Goal: Task Accomplishment & Management: Manage account settings

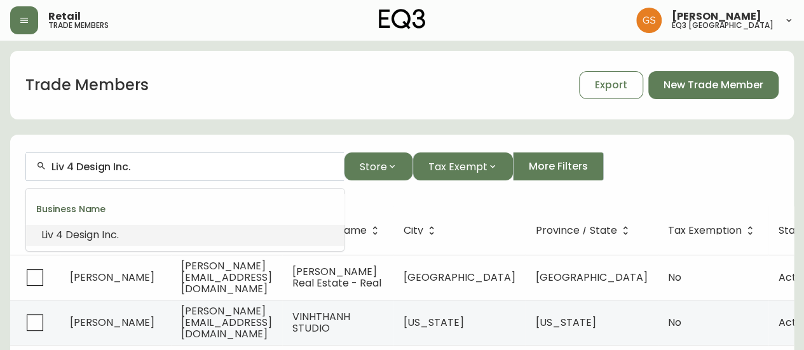
drag, startPoint x: 155, startPoint y: 163, endPoint x: 23, endPoint y: 153, distance: 132.7
click at [23, 153] on form "Liv 4 Design Inc. Store Tax Exempt More Filters" at bounding box center [402, 171] width 784 height 69
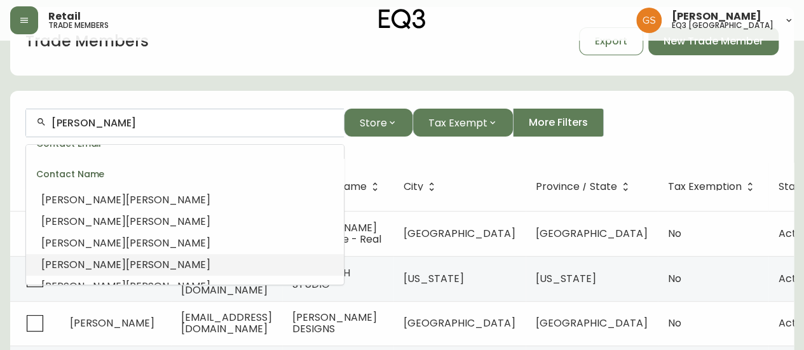
scroll to position [64, 0]
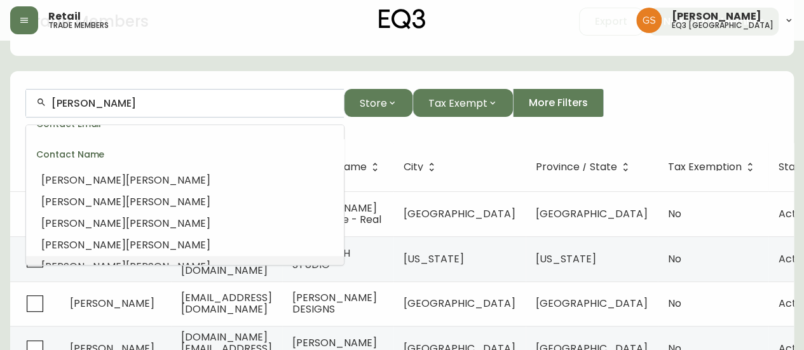
click at [142, 256] on li "[PERSON_NAME]" at bounding box center [185, 267] width 318 height 22
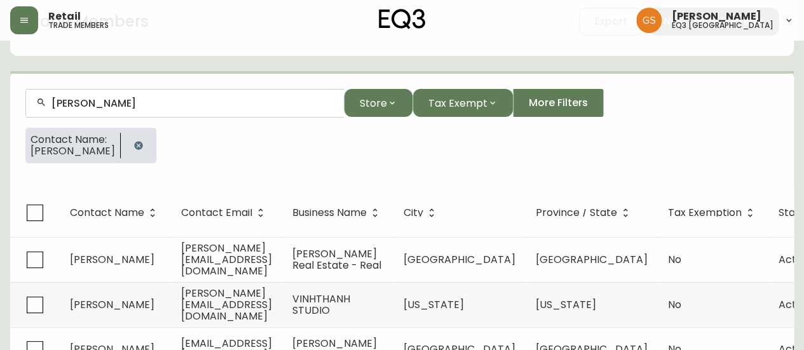
scroll to position [22, 0]
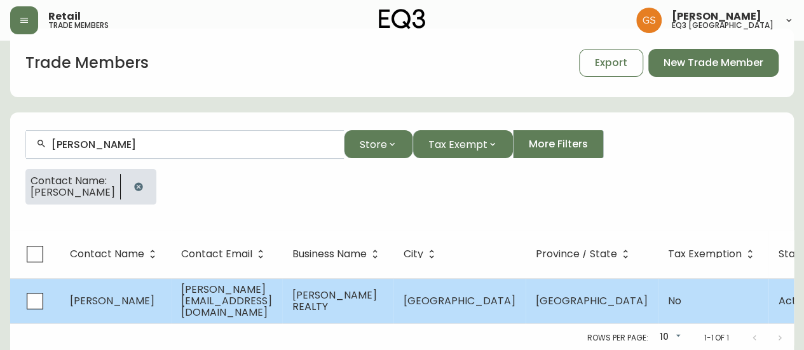
type input "[PERSON_NAME]"
click at [202, 301] on span "[PERSON_NAME][EMAIL_ADDRESS][DOMAIN_NAME]" at bounding box center [226, 301] width 91 height 38
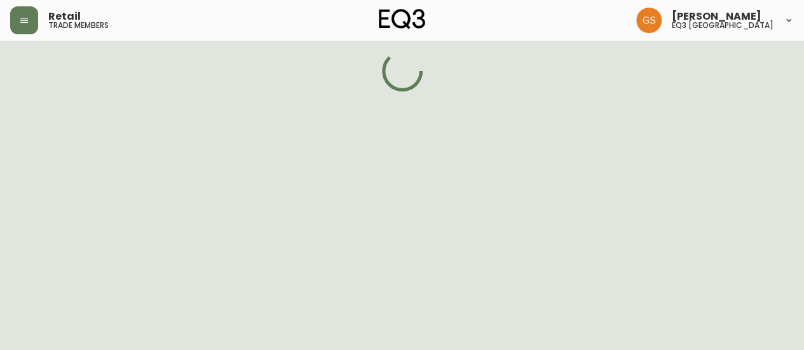
select select "ON"
select select "CA"
select select "CA_EN"
select select "Outreach from a Trade Rep"
select select "Real Estate Agent"
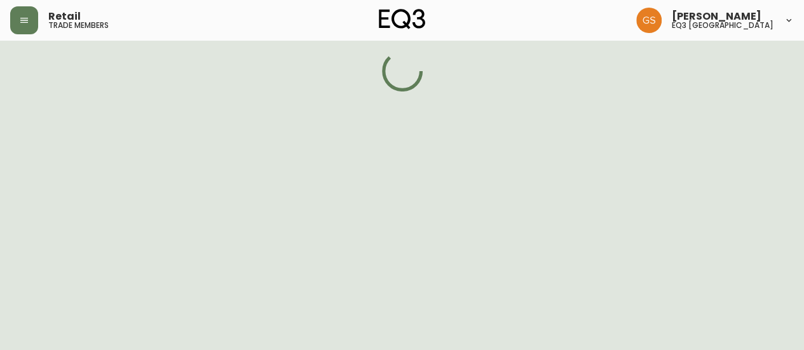
select select "false"
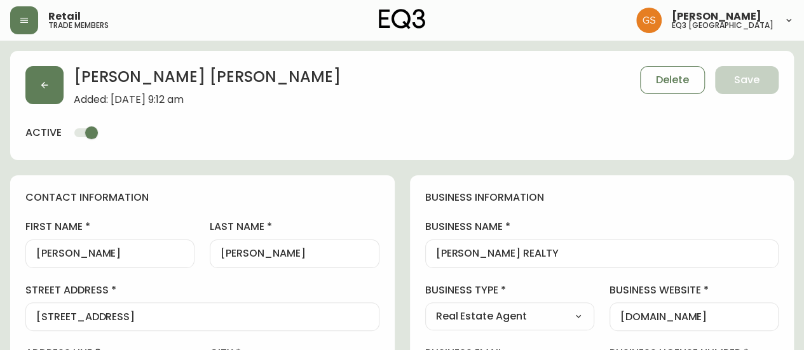
type input "EQ3 [GEOGRAPHIC_DATA]"
select select "cjw10z96q005b6gs00r6w7pwt"
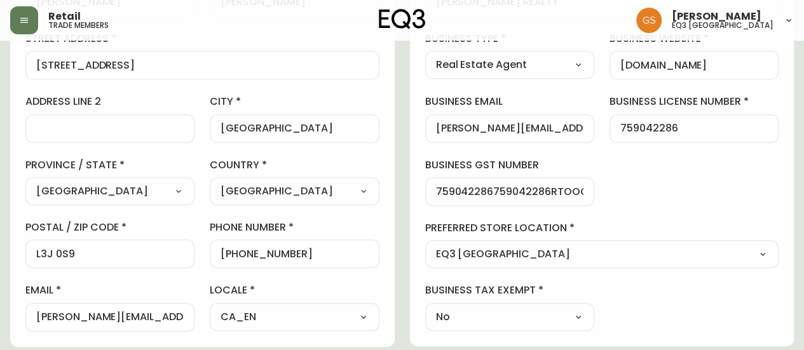
scroll to position [223, 0]
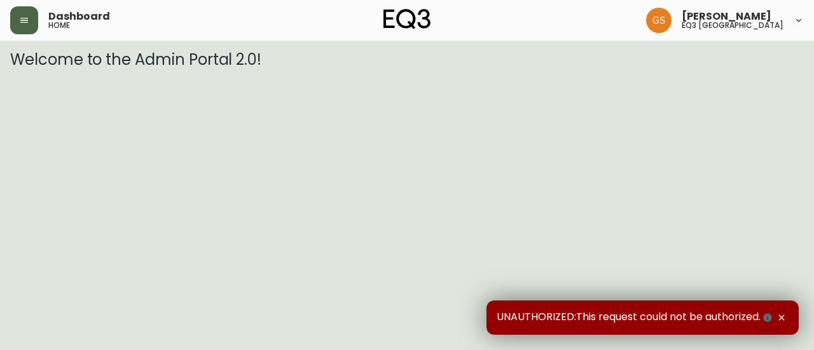
click at [29, 20] on button "button" at bounding box center [24, 20] width 28 height 28
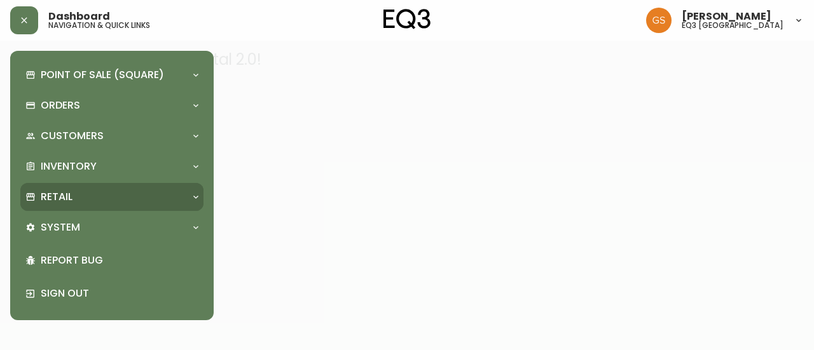
click at [109, 198] on div "Retail" at bounding box center [105, 197] width 160 height 14
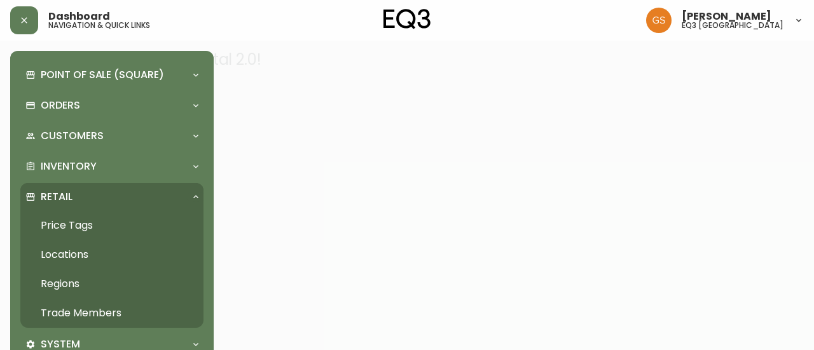
click at [102, 302] on link "Trade Members" at bounding box center [111, 313] width 183 height 29
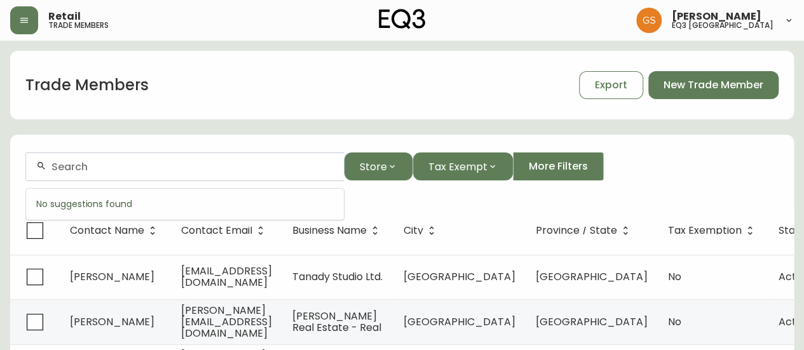
click at [240, 171] on input "text" at bounding box center [193, 167] width 282 height 12
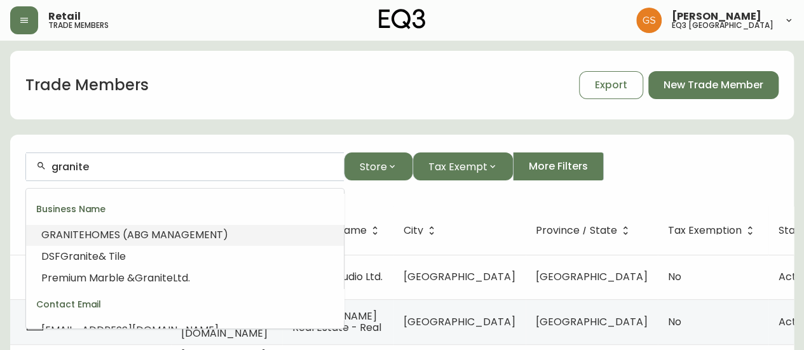
click at [212, 231] on span "HOMES (ABG MANAGEMENT)" at bounding box center [157, 235] width 144 height 15
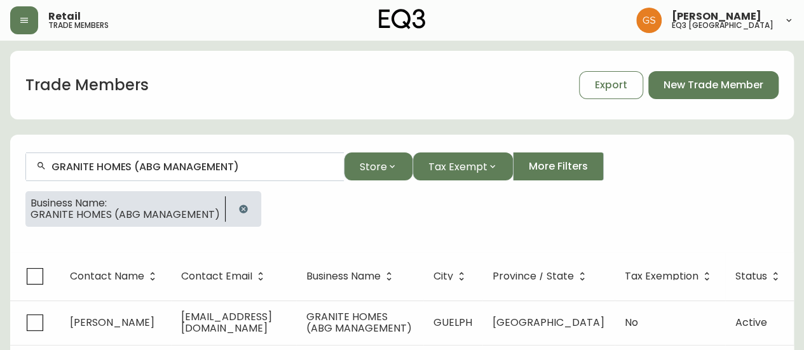
scroll to position [32, 0]
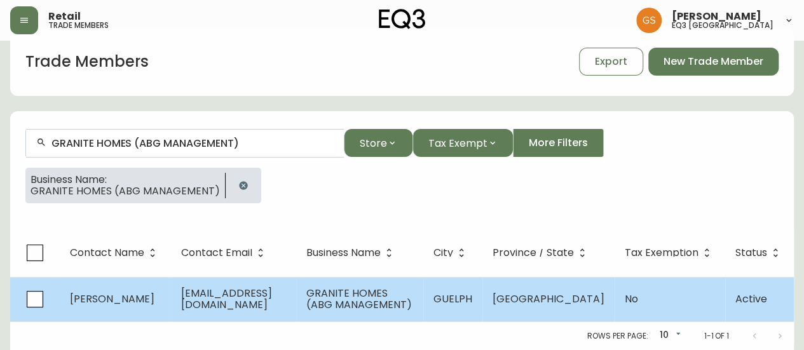
type input "GRANITE HOMES (ABG MANAGEMENT)"
click at [272, 291] on span "scrowder@abgmanagement.com" at bounding box center [226, 299] width 91 height 26
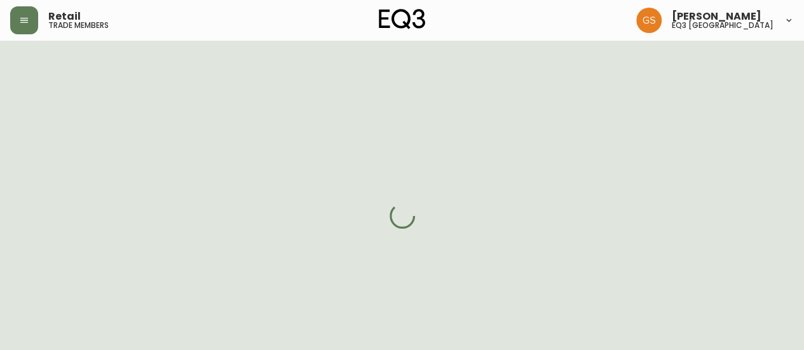
select select "ON"
select select "CA"
select select "CA_EN"
select select "Other"
select select "Home Builder"
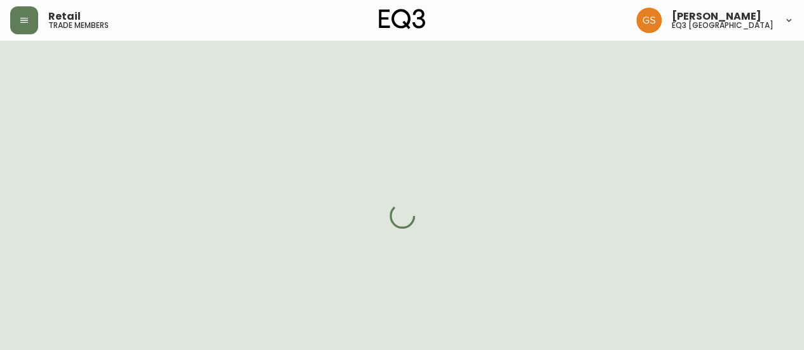
select select "cjw10z96q005b6gs00r6w7pwt"
select select "false"
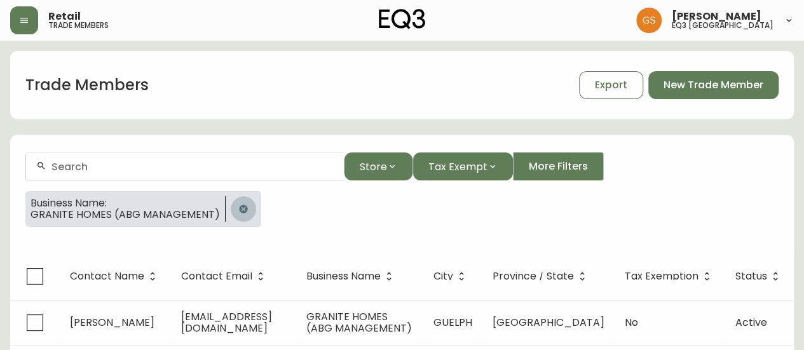
click at [240, 209] on icon "button" at bounding box center [243, 209] width 8 height 8
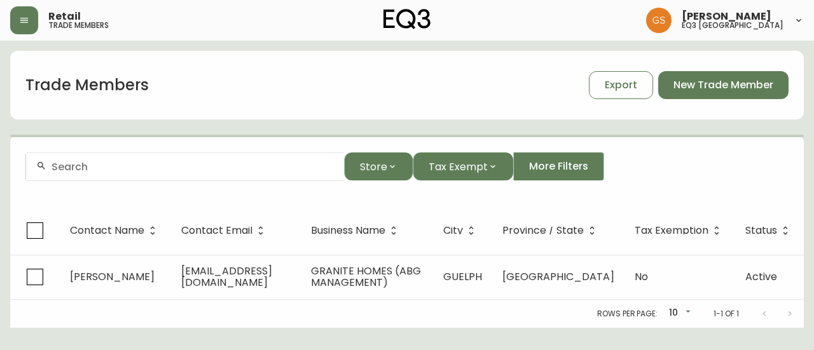
click at [178, 167] on input "text" at bounding box center [193, 167] width 282 height 12
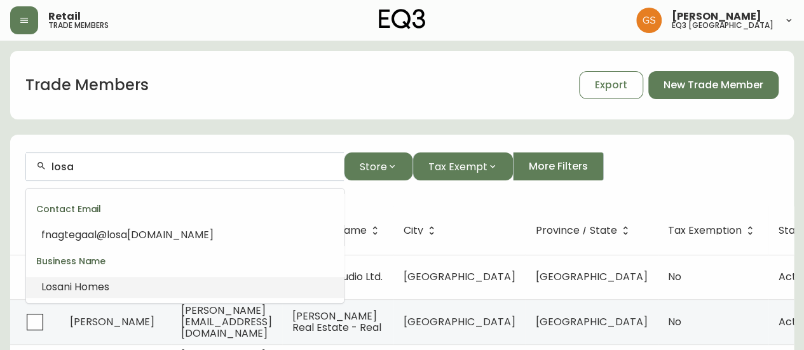
click at [79, 287] on span "ni Homes" at bounding box center [87, 287] width 46 height 15
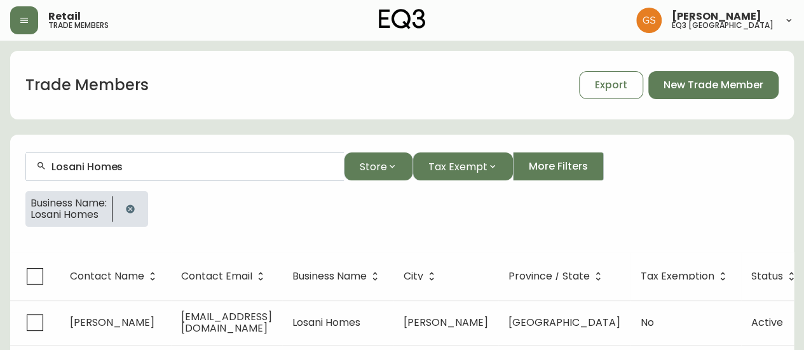
scroll to position [32, 0]
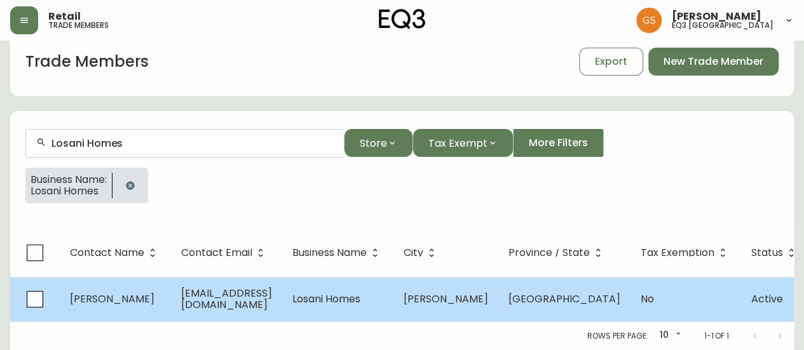
type input "Losani Homes"
click at [226, 291] on span "fnagtegaal@losanihomes.com" at bounding box center [226, 299] width 91 height 26
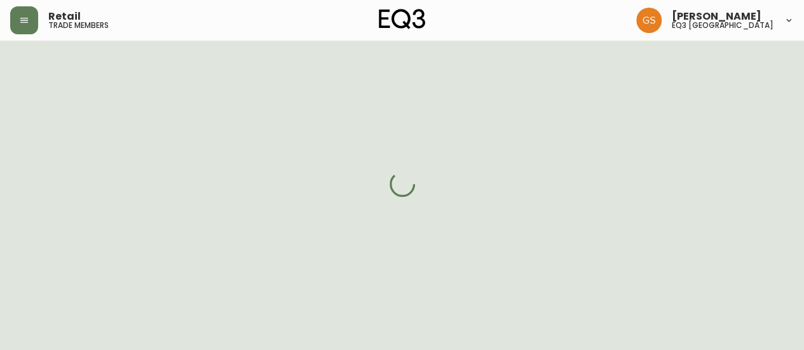
select select "ON"
select select "CA"
select select "CA_EN"
select select "Other"
select select "cjw10z96q005b6gs00r6w7pwt"
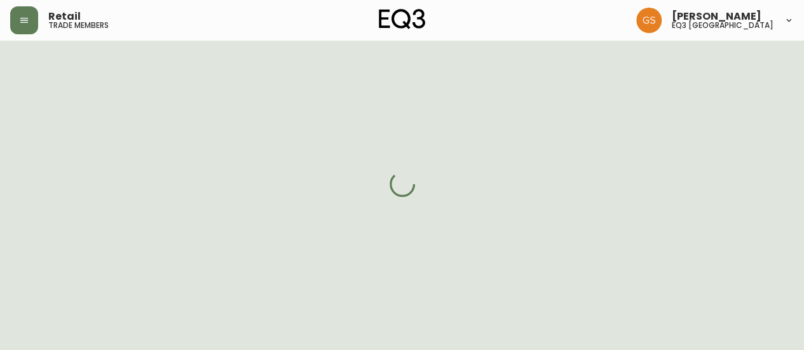
select select "false"
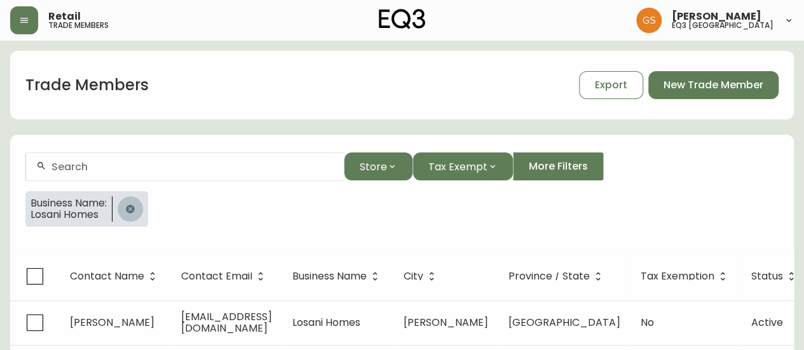
click at [128, 210] on icon "button" at bounding box center [130, 209] width 10 height 10
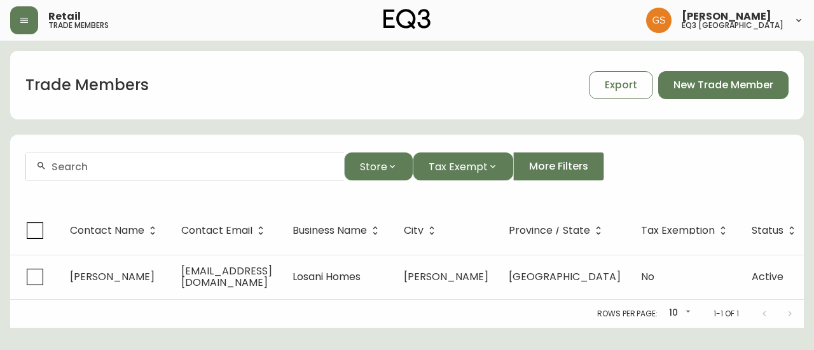
click at [111, 174] on div at bounding box center [185, 167] width 318 height 29
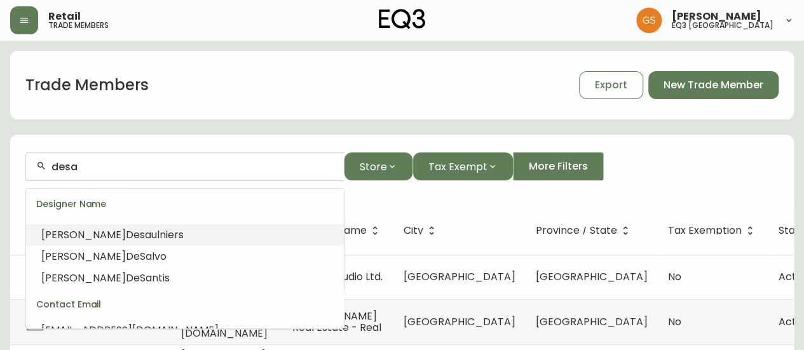
scroll to position [64, 0]
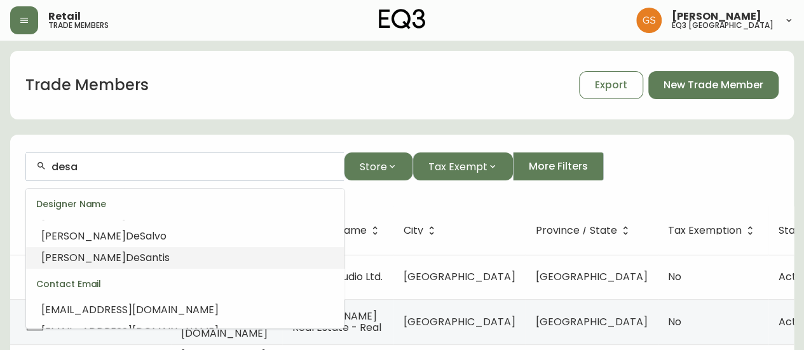
click at [118, 255] on li "Leah DeSa ntis" at bounding box center [185, 258] width 318 height 22
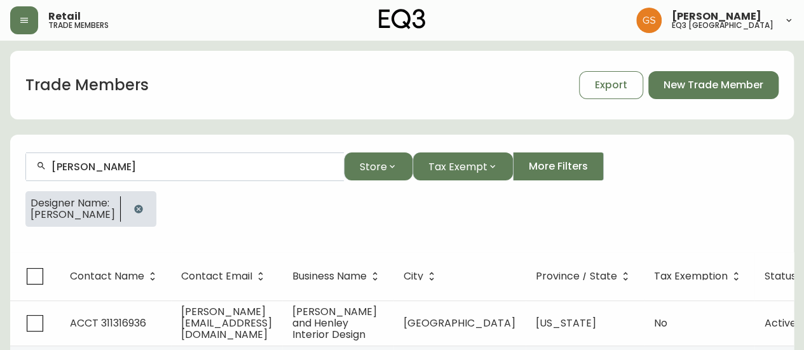
type input "Leah DeSantis"
click at [134, 204] on icon "button" at bounding box center [139, 209] width 10 height 10
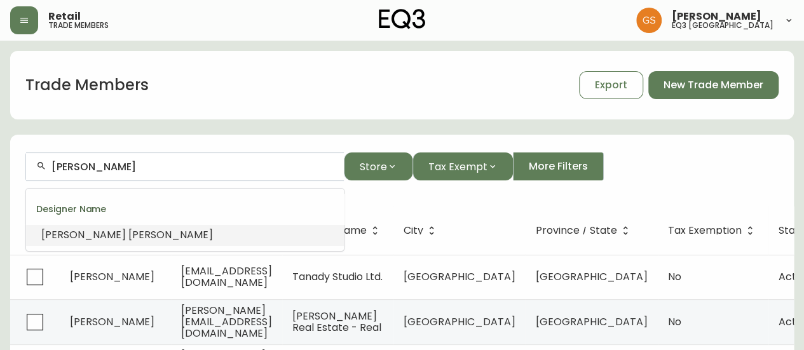
drag, startPoint x: 135, startPoint y: 169, endPoint x: 20, endPoint y: 169, distance: 114.5
click at [20, 169] on form "Leah DeSantis Store Tax Exempt More Filters" at bounding box center [402, 171] width 784 height 69
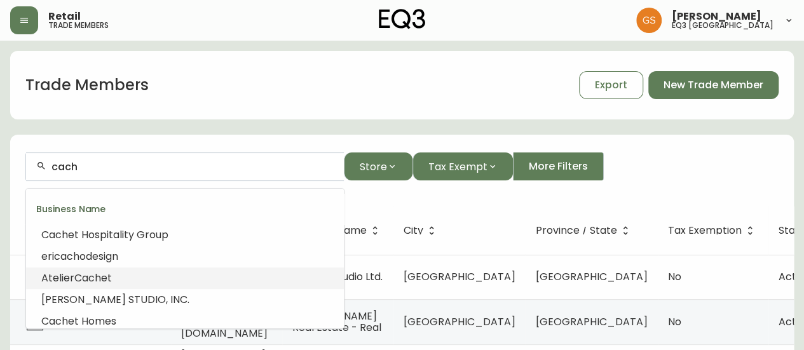
scroll to position [249, 0]
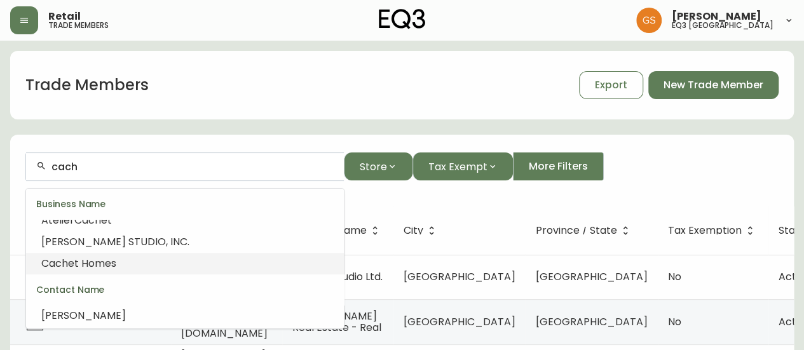
click at [144, 265] on li "Cach et Homes" at bounding box center [185, 264] width 318 height 22
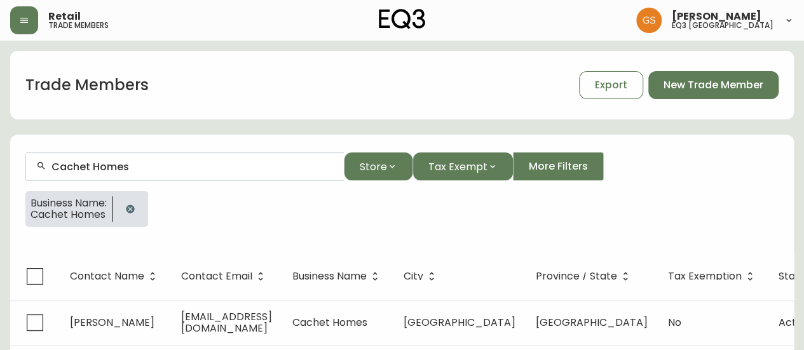
type input "Cachet Homes"
click at [134, 209] on icon "button" at bounding box center [130, 209] width 8 height 8
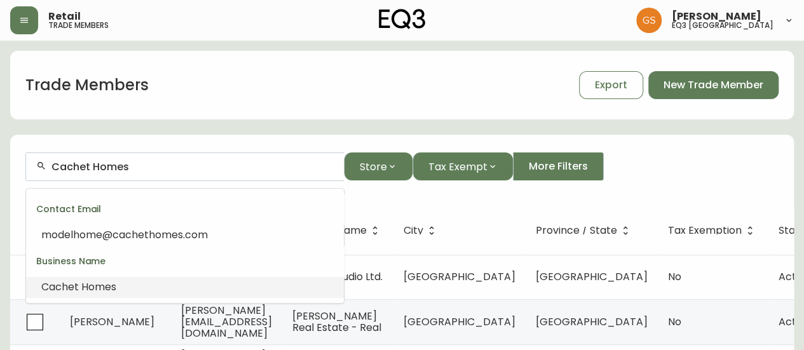
drag, startPoint x: 134, startPoint y: 160, endPoint x: 22, endPoint y: 163, distance: 112.0
click at [22, 163] on form "Cachet Homes Store Tax Exempt More Filters" at bounding box center [402, 171] width 784 height 69
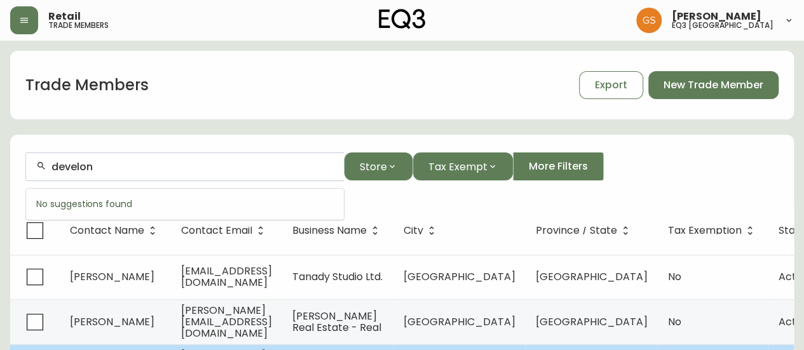
type input "develon"
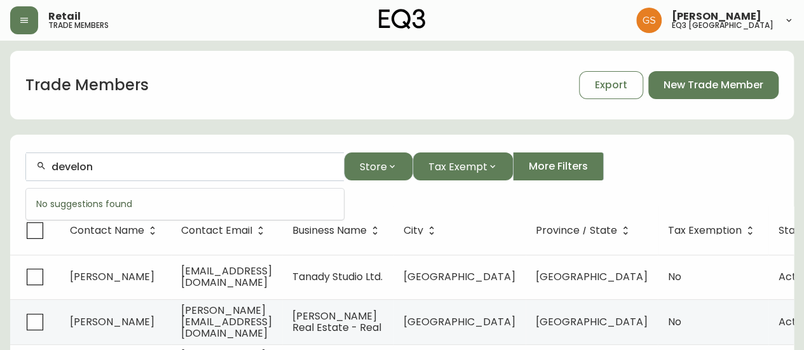
drag, startPoint x: 128, startPoint y: 170, endPoint x: 32, endPoint y: 160, distance: 97.2
click at [37, 161] on div "develon" at bounding box center [185, 167] width 318 height 29
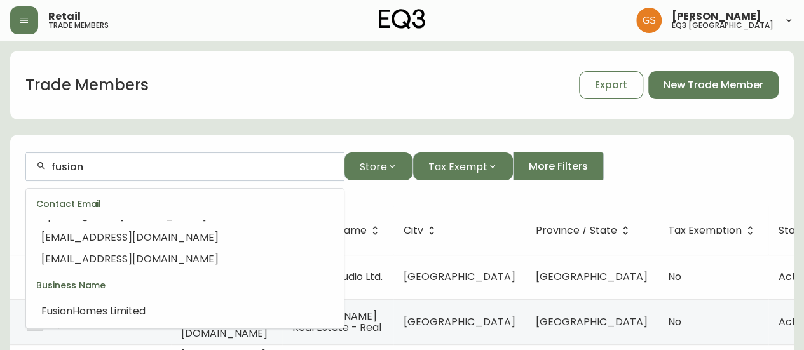
scroll to position [81, 0]
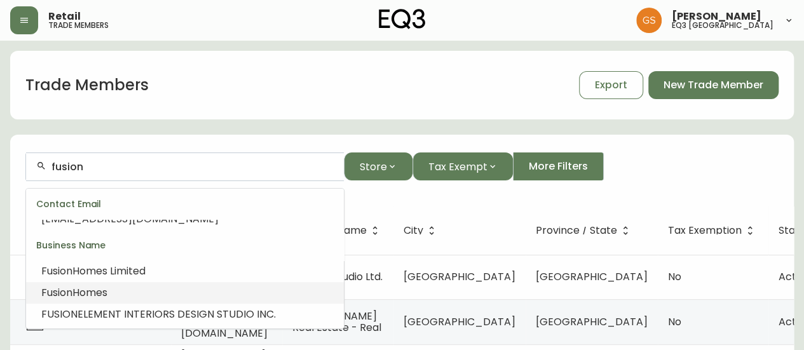
click at [142, 288] on li "Fusion Homes" at bounding box center [185, 293] width 318 height 22
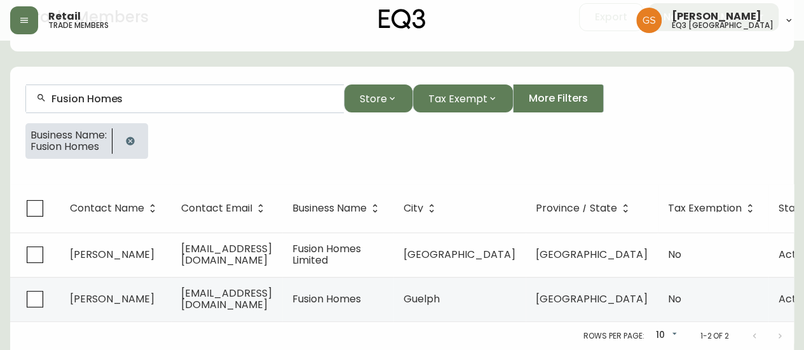
scroll to position [76, 0]
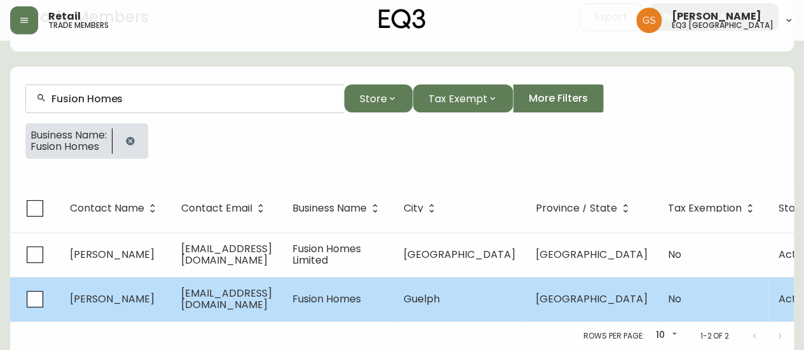
type input "Fusion Homes"
click at [245, 289] on span "cpadilla@fusionhomes.com" at bounding box center [226, 299] width 91 height 26
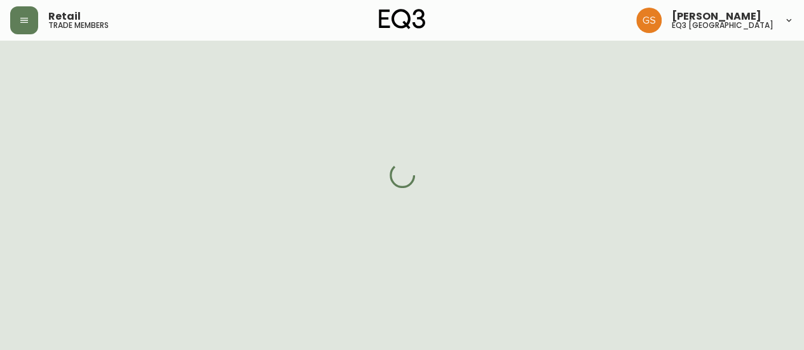
select select "ON"
select select "CA"
select select "CA_EN"
select select "Other"
select select "cjw10z96q005b6gs00r6w7pwt"
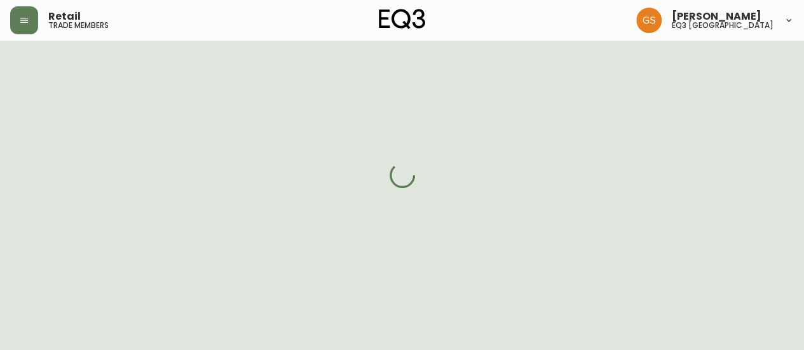
select select "false"
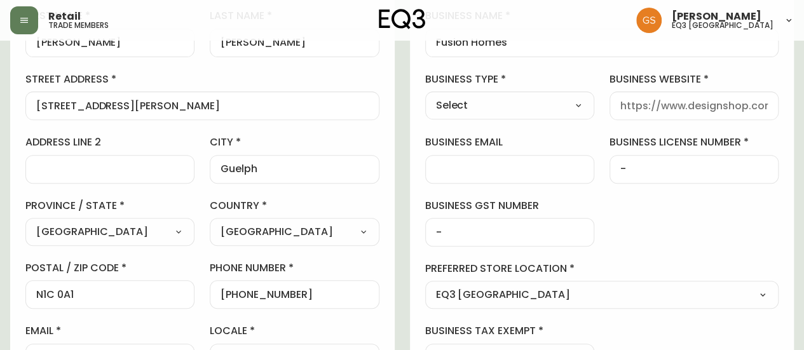
scroll to position [203, 0]
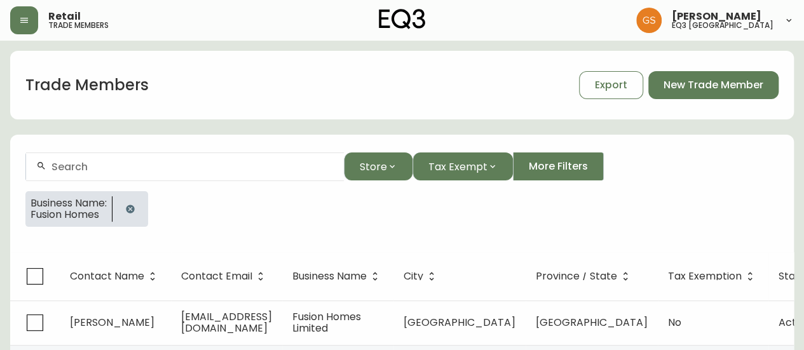
click at [134, 209] on icon "button" at bounding box center [130, 209] width 8 height 8
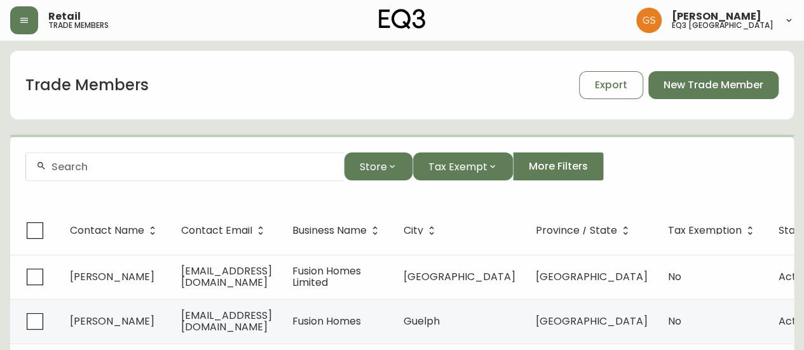
click at [121, 175] on div at bounding box center [185, 167] width 318 height 29
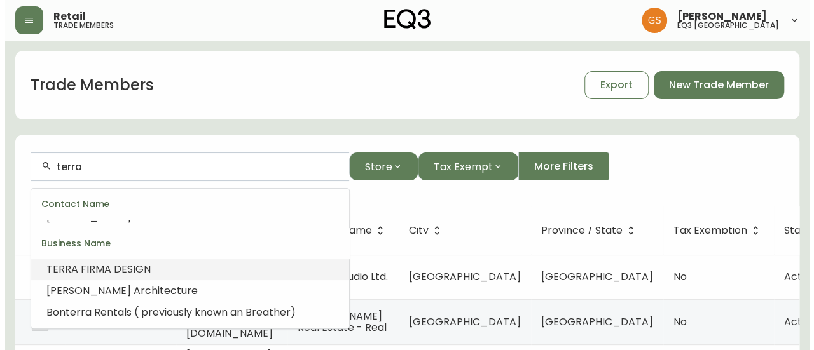
scroll to position [10, 0]
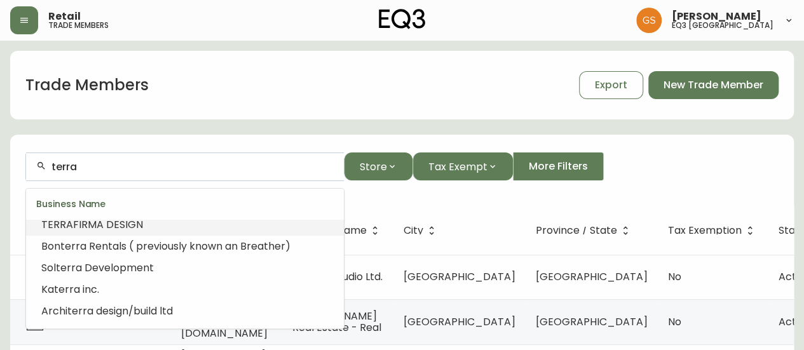
type input "terra"
